Goal: Contribute content: Add original content to the website for others to see

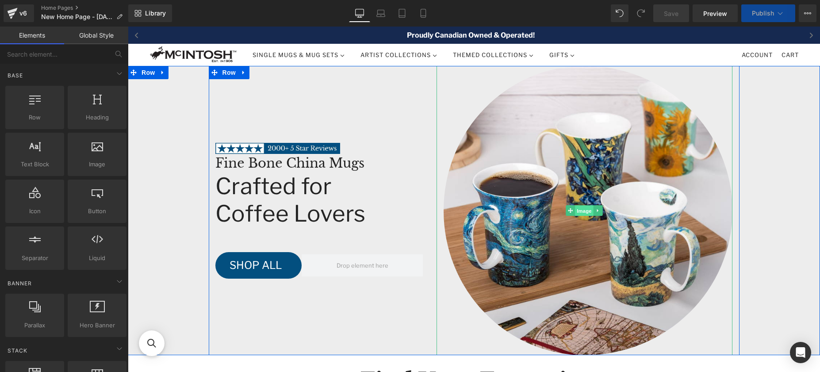
click at [583, 212] on span "Image" at bounding box center [585, 211] width 19 height 11
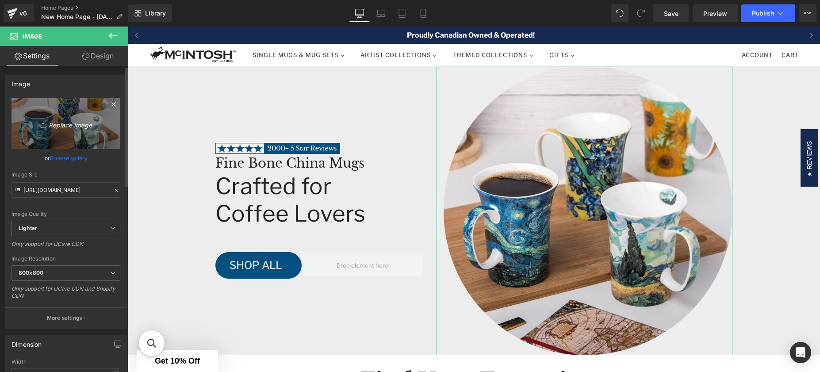
click at [60, 127] on icon "Replace Image" at bounding box center [66, 123] width 71 height 11
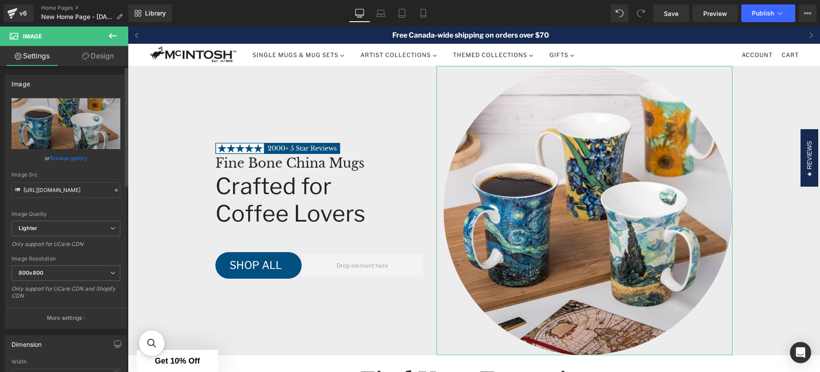
click at [76, 161] on link "Browse gallery" at bounding box center [69, 157] width 38 height 15
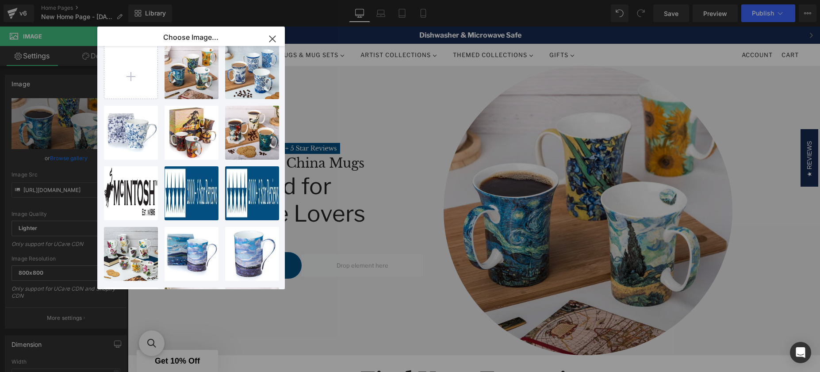
scroll to position [180, 0]
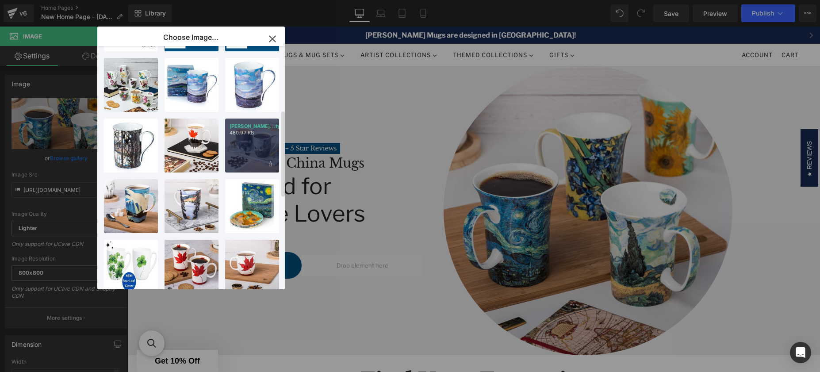
click at [255, 148] on div "[PERSON_NAME]...tyle.jpg 460.97 KB" at bounding box center [252, 146] width 54 height 54
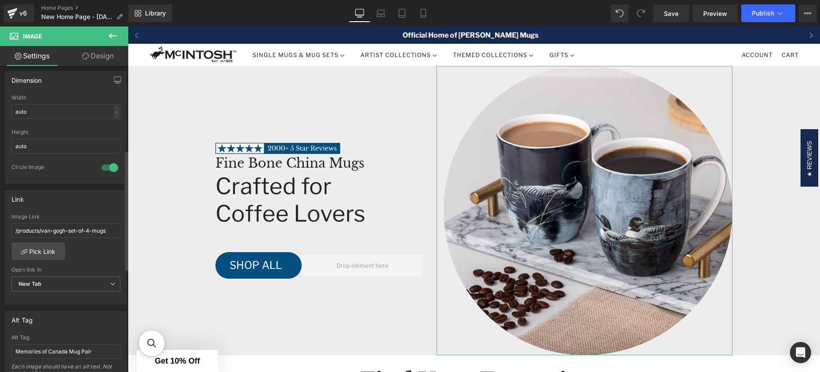
scroll to position [323, 0]
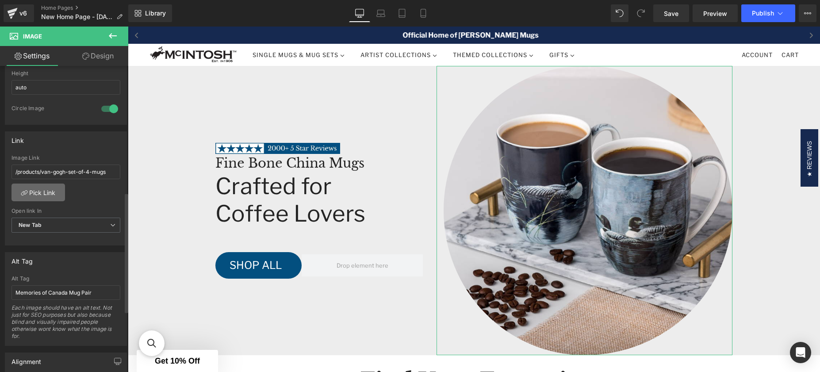
click at [50, 194] on link "Pick Link" at bounding box center [39, 193] width 54 height 18
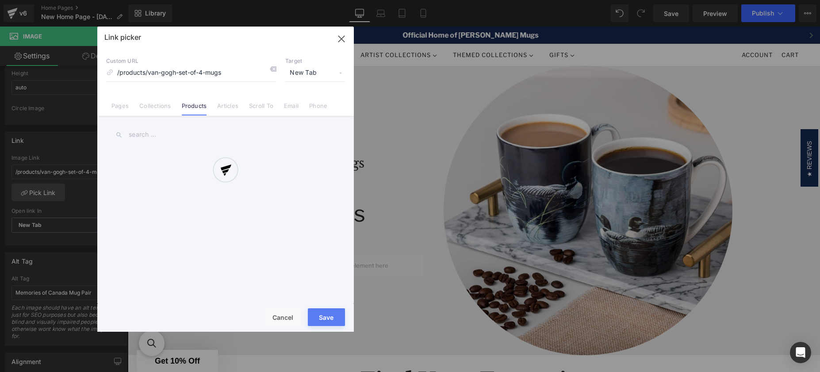
click at [157, 72] on div "Link picker Back to Library Insert Custom URL /products/van-gogh-set-of-4-mugs …" at bounding box center [225, 179] width 257 height 305
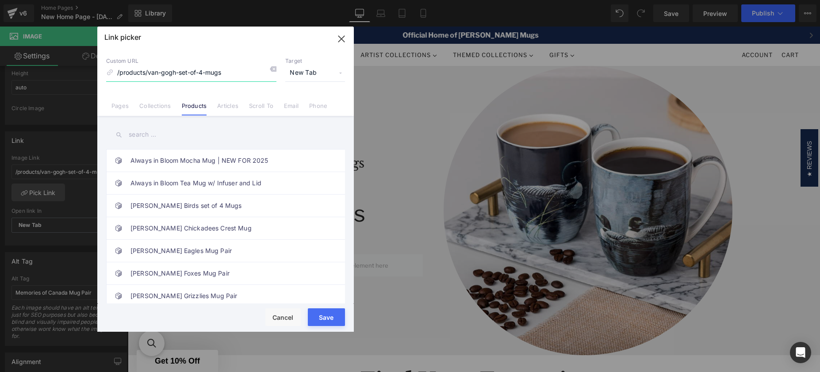
click at [157, 72] on input "/products/van-gogh-set-of-4-mugs" at bounding box center [191, 73] width 170 height 17
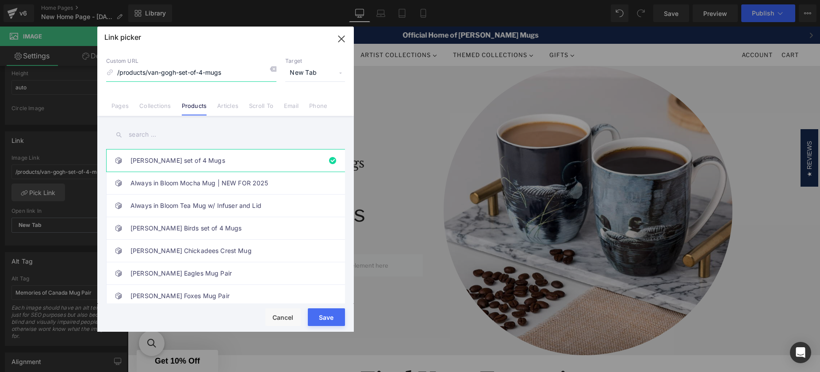
click at [157, 72] on input "/products/van-gogh-set-of-4-mugs" at bounding box center [191, 73] width 170 height 17
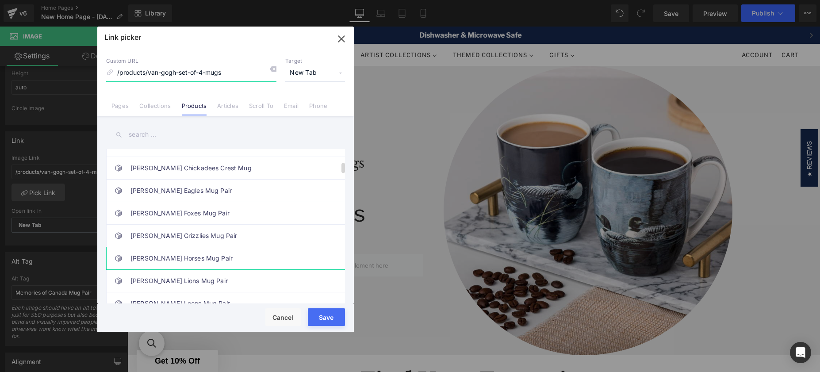
scroll to position [182, 0]
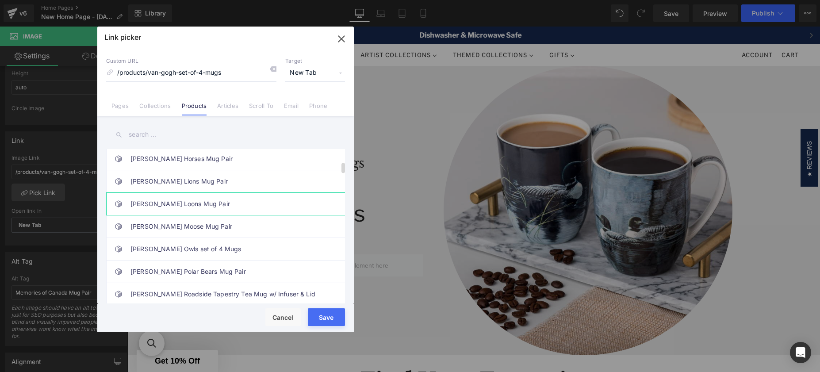
click at [165, 205] on link "[PERSON_NAME] Loons Mug Pair" at bounding box center [228, 204] width 195 height 22
click at [325, 322] on button "Save" at bounding box center [326, 317] width 37 height 18
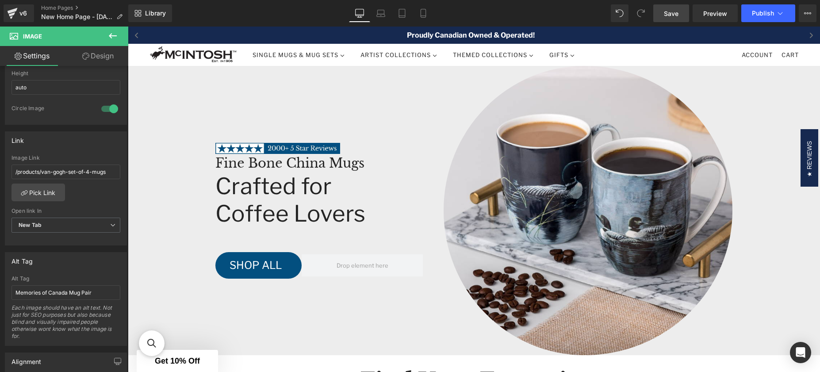
click at [671, 12] on span "Save" at bounding box center [671, 13] width 15 height 9
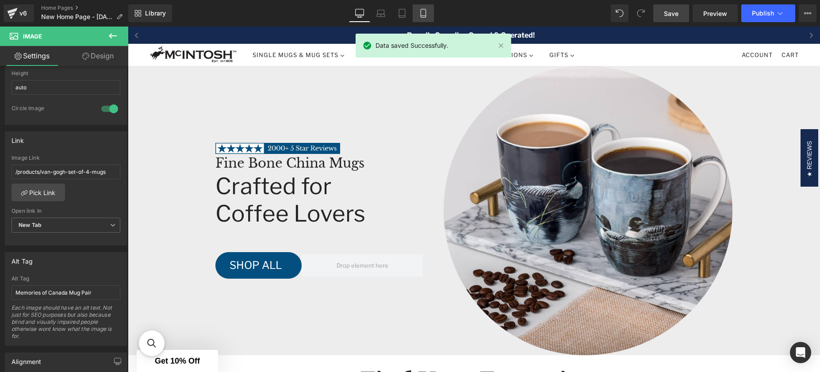
click at [426, 15] on icon at bounding box center [423, 13] width 9 height 9
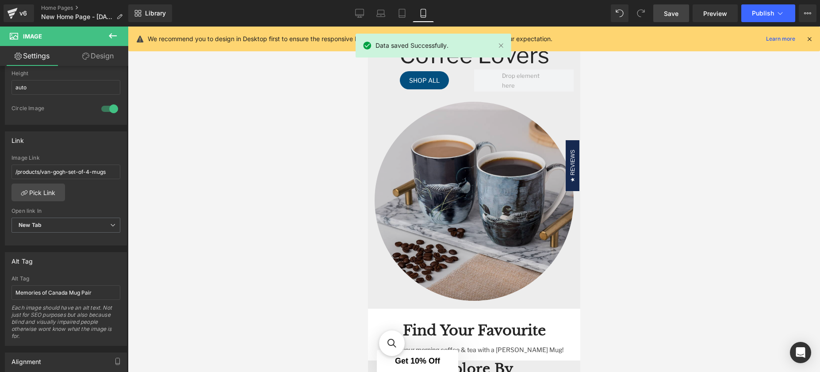
scroll to position [191, 0]
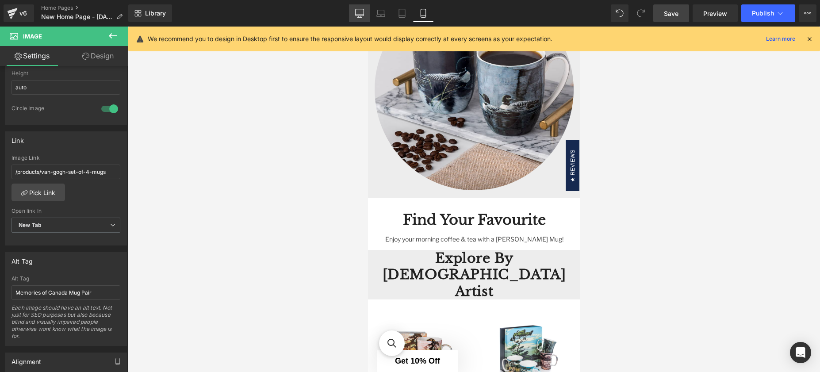
click at [361, 15] on icon at bounding box center [360, 12] width 8 height 7
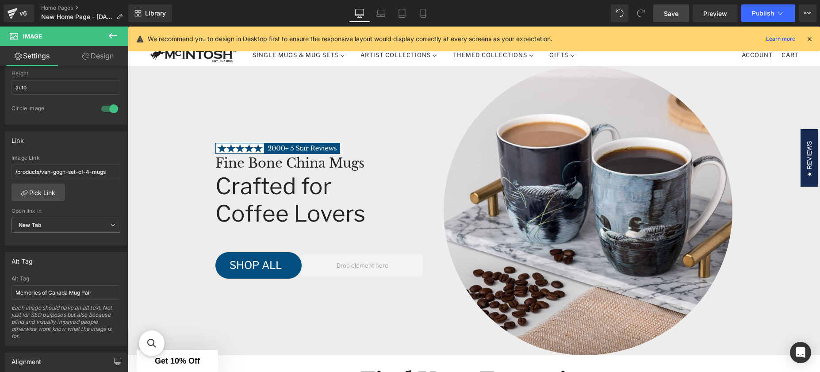
click at [809, 38] on icon at bounding box center [810, 39] width 8 height 8
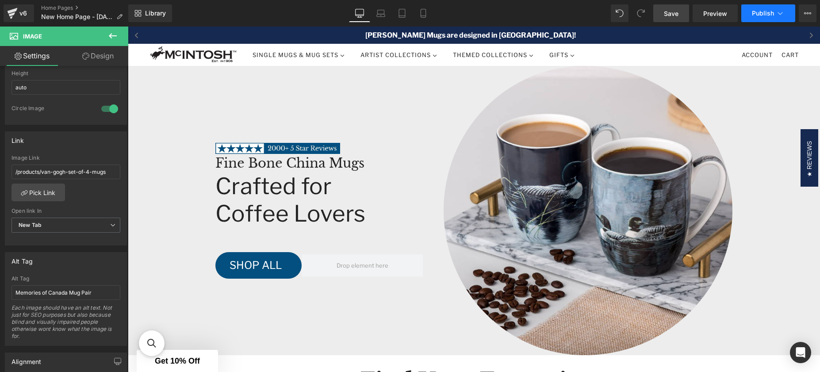
click at [787, 12] on button "Publish" at bounding box center [768, 13] width 54 height 18
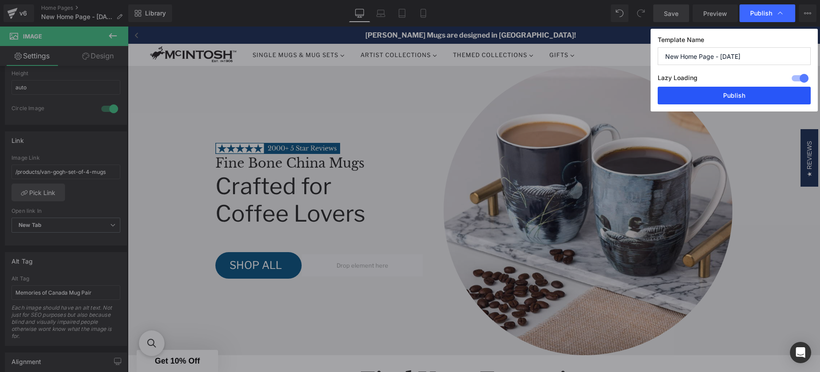
click at [0, 0] on button "Publish" at bounding box center [0, 0] width 0 height 0
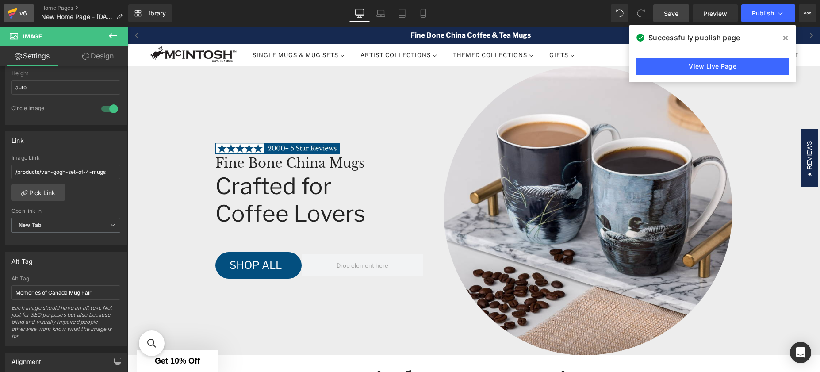
click at [19, 12] on div "v6" at bounding box center [23, 14] width 11 height 12
